Goal: Find specific page/section: Find specific page/section

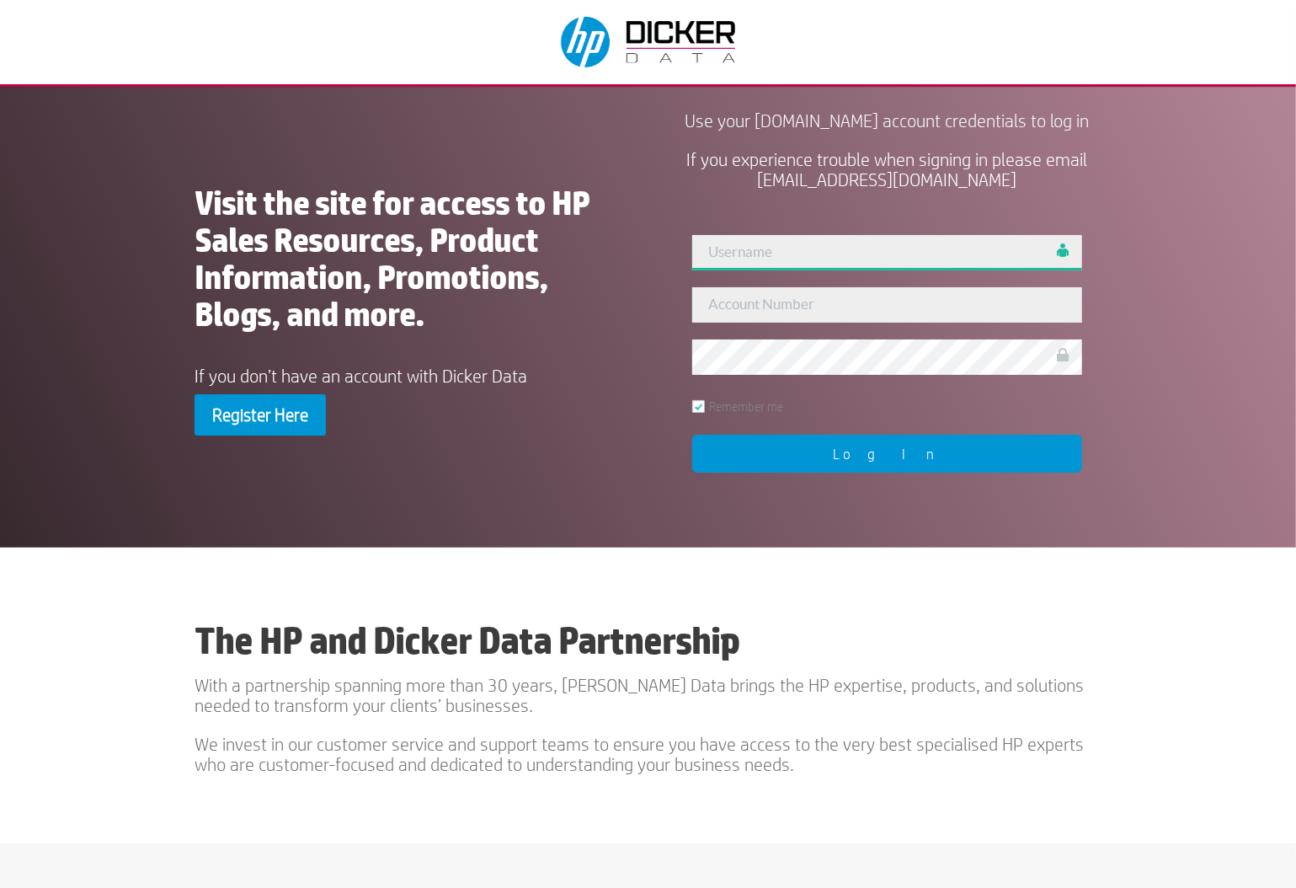
click at [780, 270] on input "text" at bounding box center [887, 252] width 390 height 35
type input "sjackson"
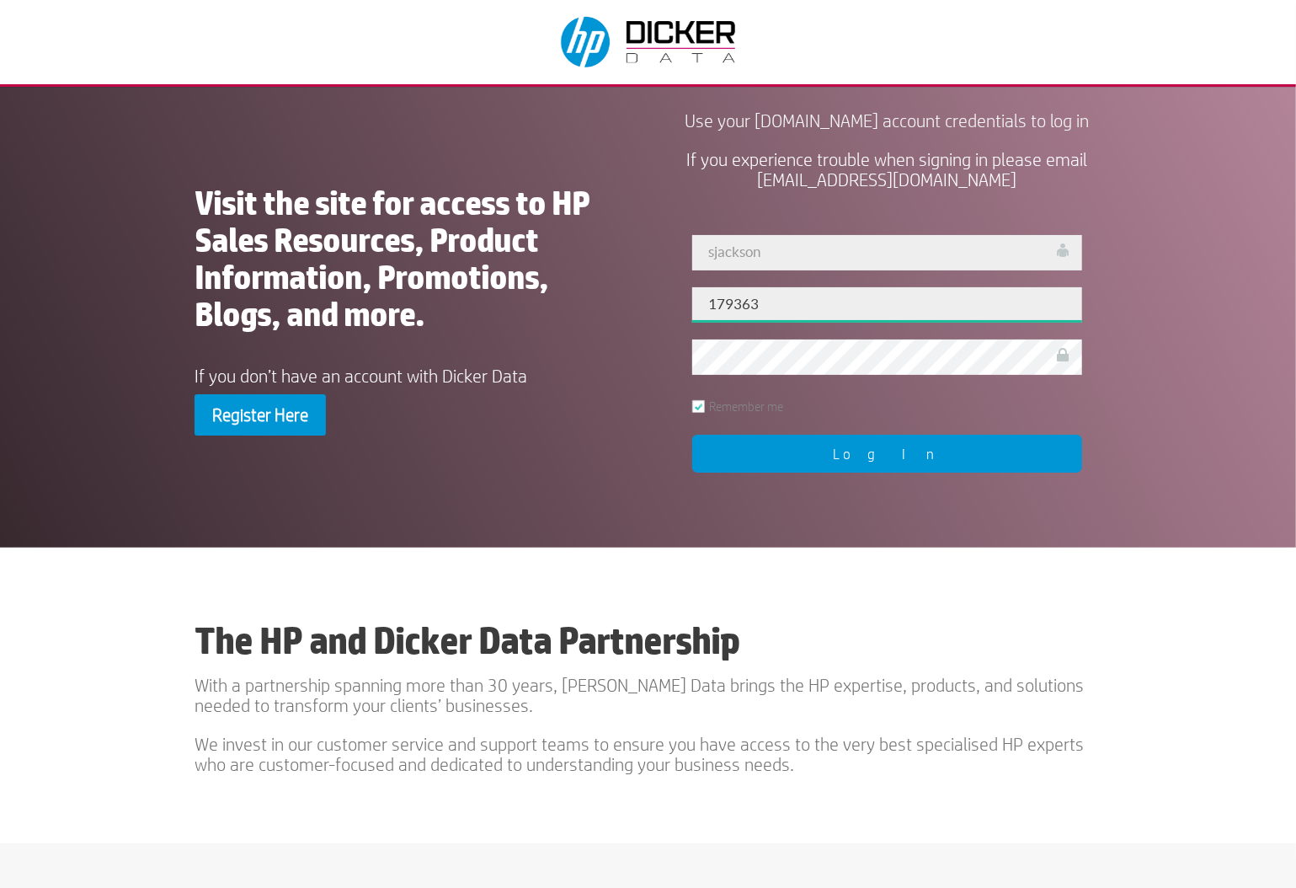
type input "179363"
click at [884, 473] on input "Log In" at bounding box center [887, 454] width 390 height 38
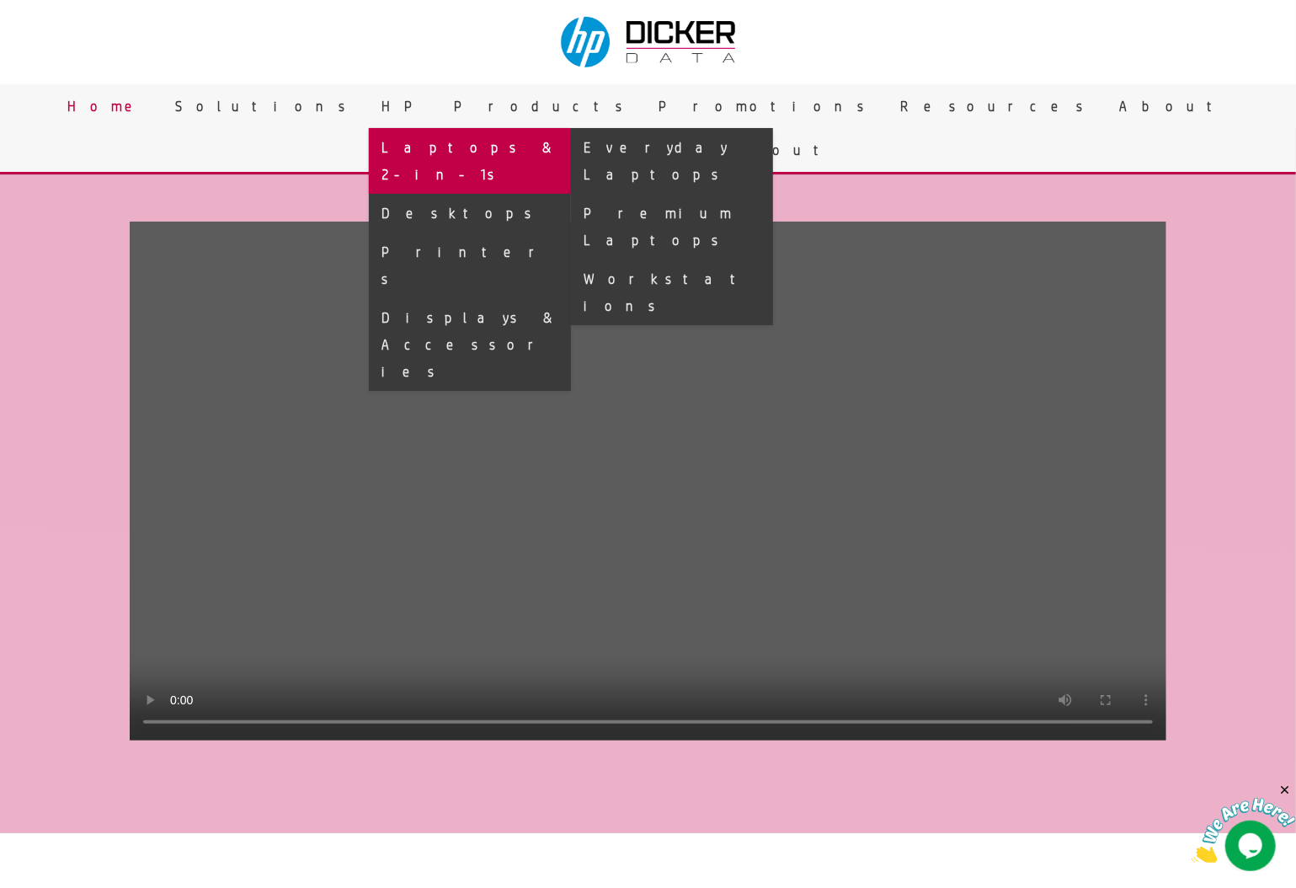
click at [571, 149] on link "Laptops & 2-in-1s" at bounding box center [470, 161] width 202 height 66
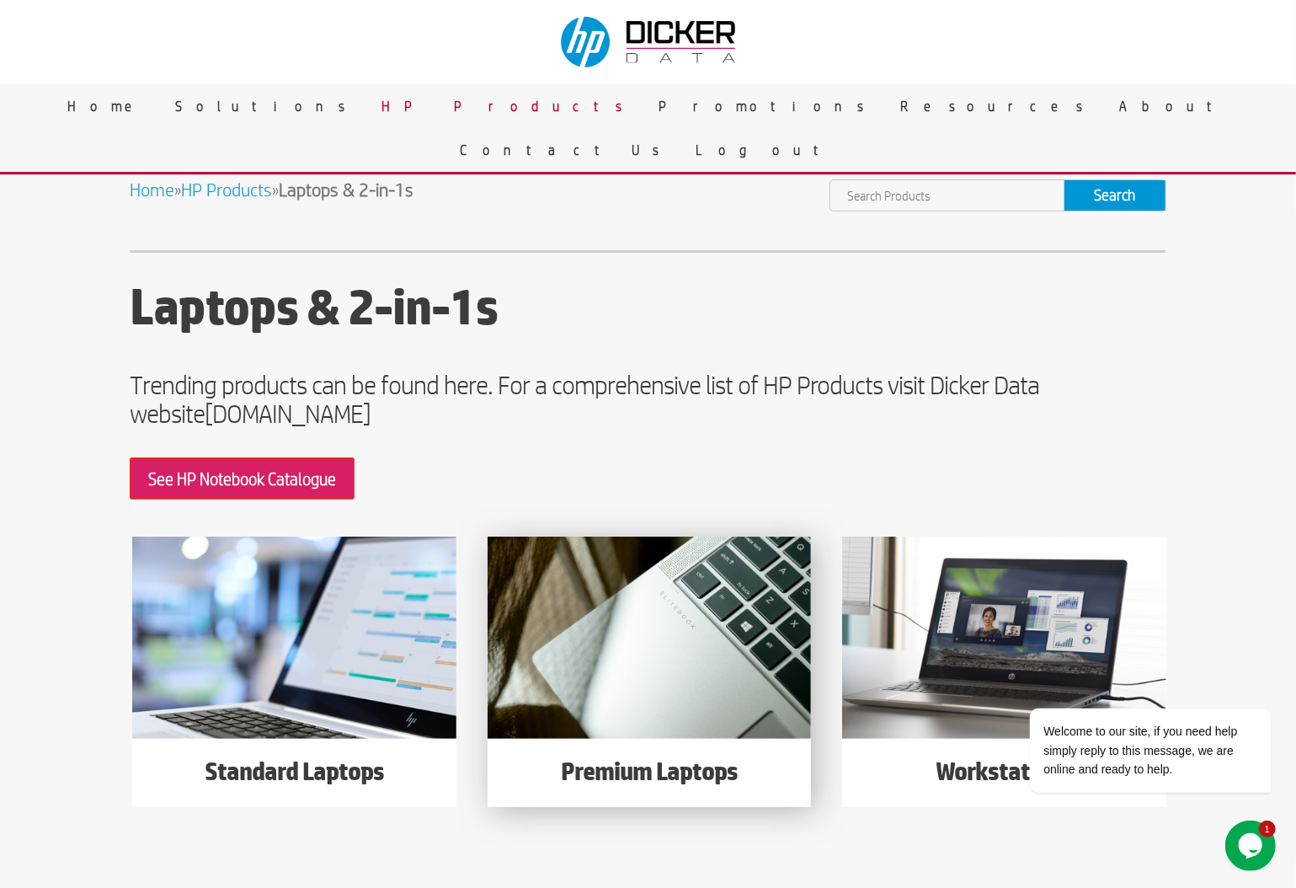
click at [660, 773] on h4 "Premium Laptops" at bounding box center [650, 774] width 324 height 39
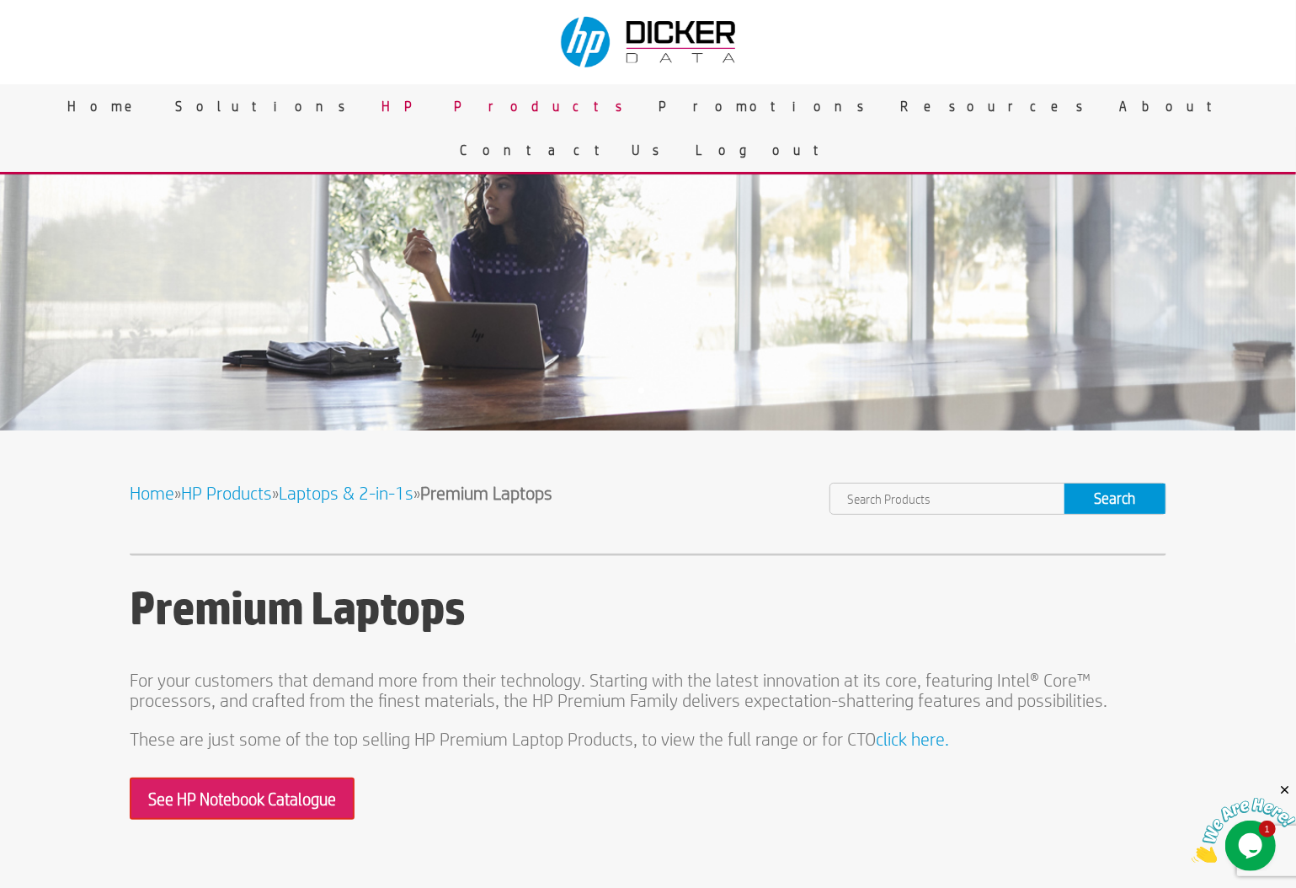
click at [376, 493] on link "Laptops & 2-in-1s" at bounding box center [346, 493] width 135 height 20
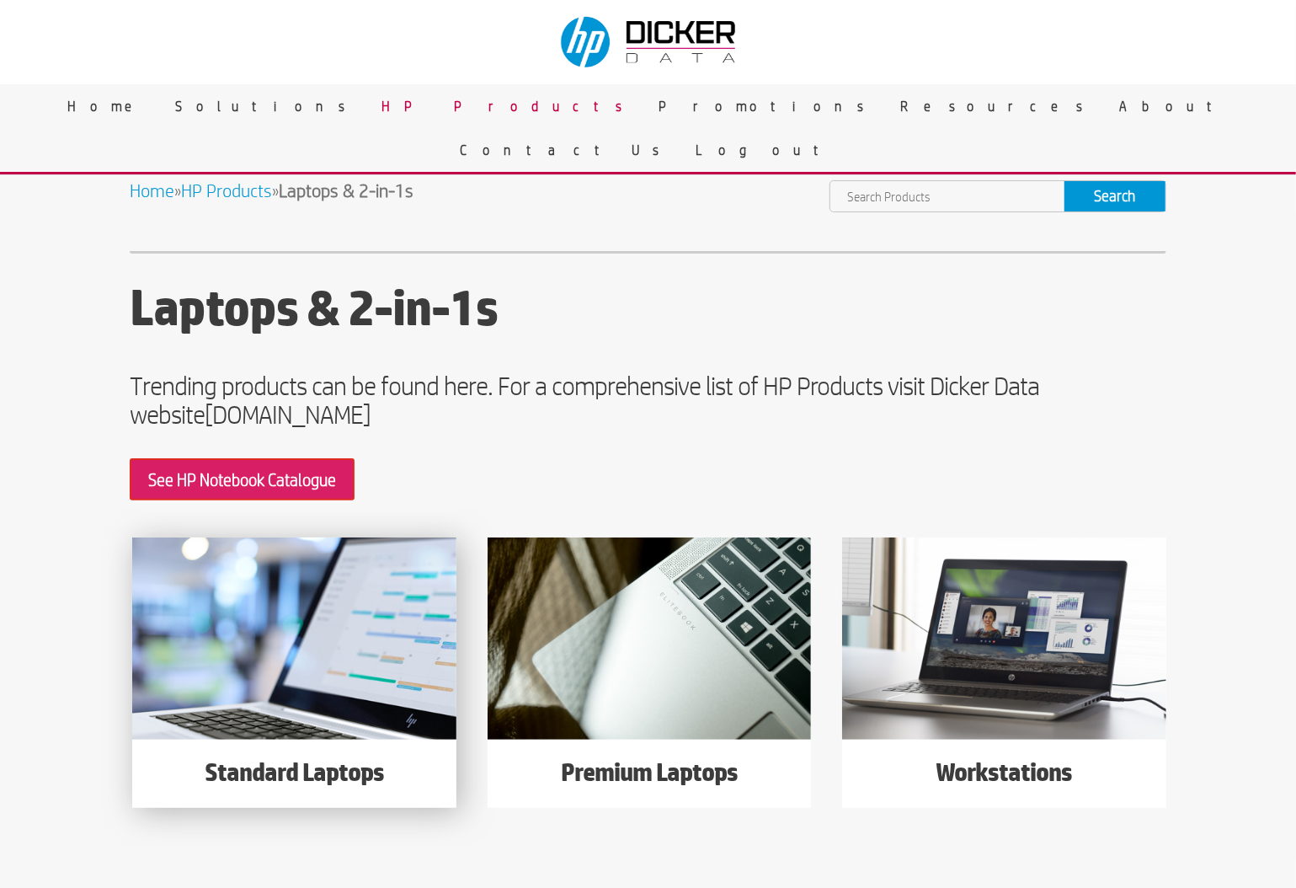
drag, startPoint x: 312, startPoint y: 767, endPoint x: 331, endPoint y: 766, distance: 18.6
click at [314, 766] on h4 "Standard Laptops" at bounding box center [294, 775] width 324 height 39
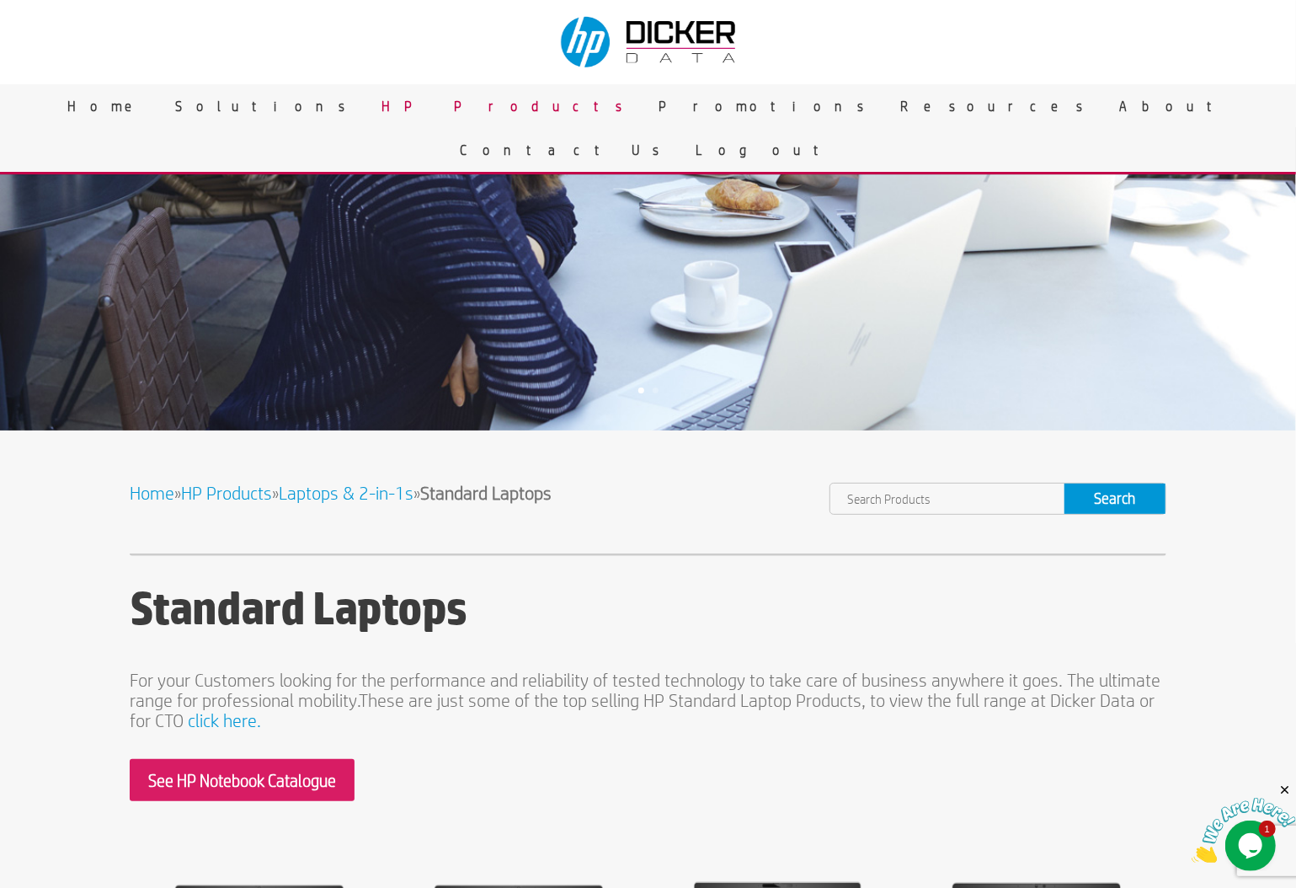
click at [373, 496] on link "Laptops & 2-in-1s" at bounding box center [346, 493] width 135 height 20
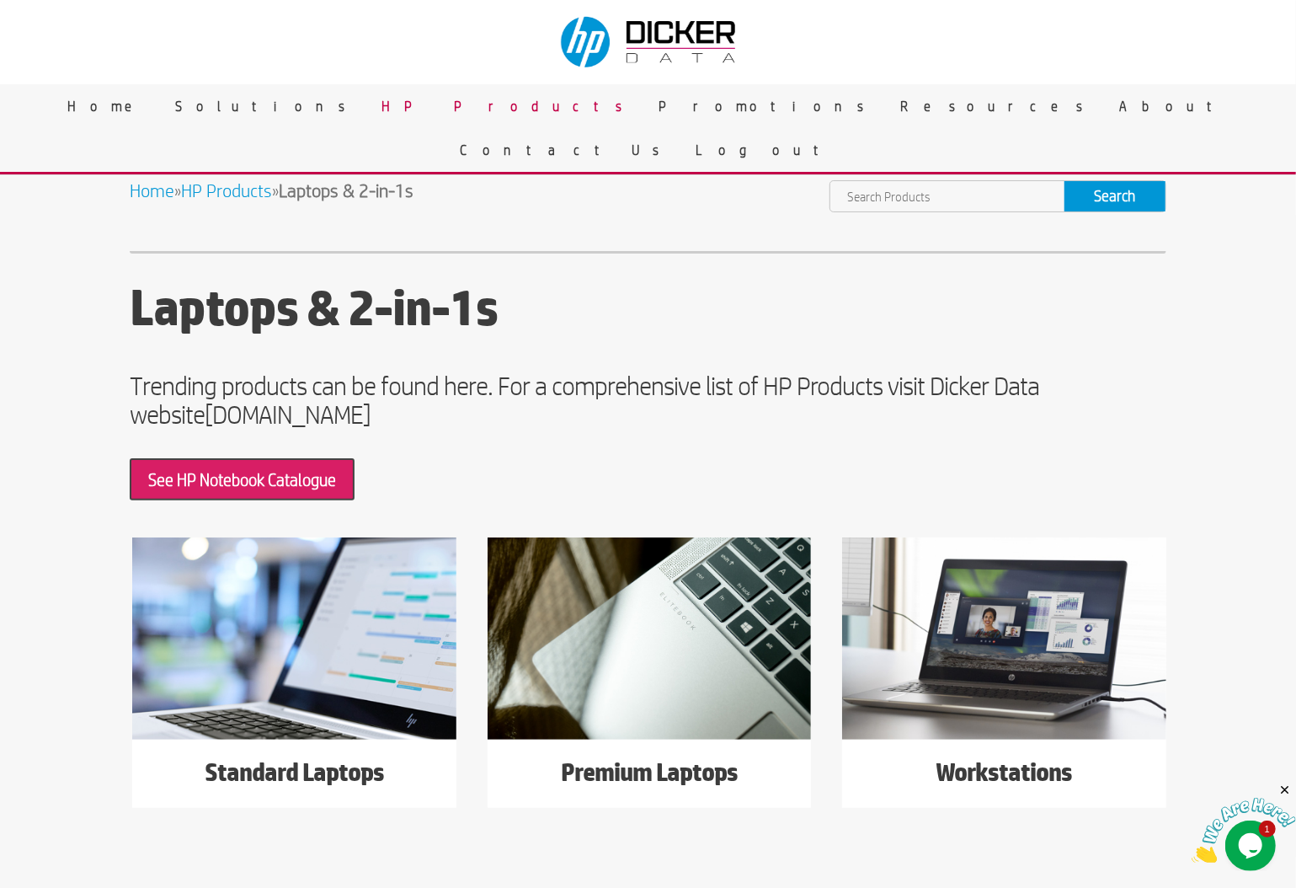
click at [314, 479] on link "See HP Notebook Catalogue" at bounding box center [242, 479] width 225 height 42
